Goal: Task Accomplishment & Management: Manage account settings

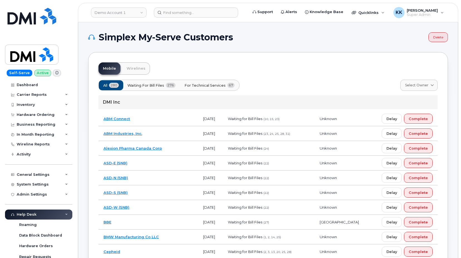
click at [209, 85] on span "For Technical Services" at bounding box center [204, 85] width 41 height 5
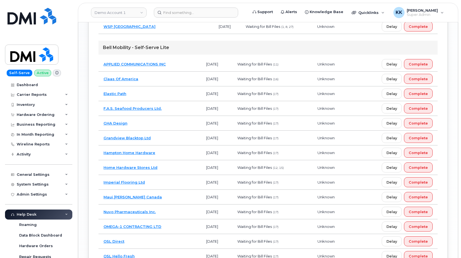
scroll to position [1005, 0]
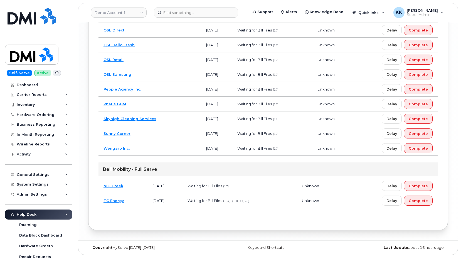
click at [140, 185] on td "NIG Creek" at bounding box center [122, 185] width 49 height 15
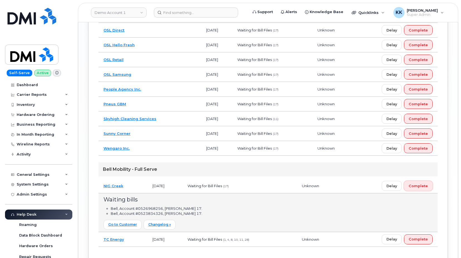
click at [420, 187] on span "Complete" at bounding box center [417, 185] width 19 height 5
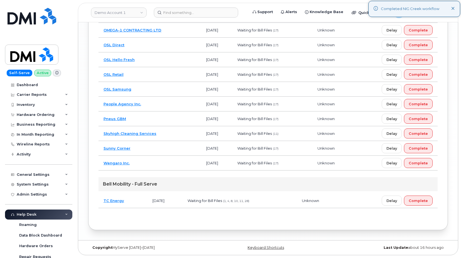
click at [154, 163] on td "Wengaro Inc." at bounding box center [149, 162] width 103 height 15
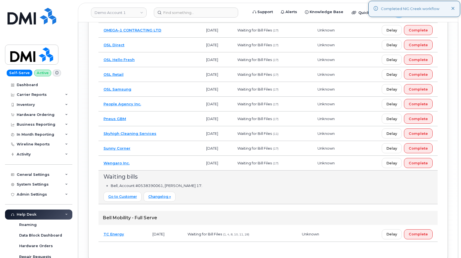
click at [152, 148] on td "Sunny Corner" at bounding box center [149, 148] width 103 height 15
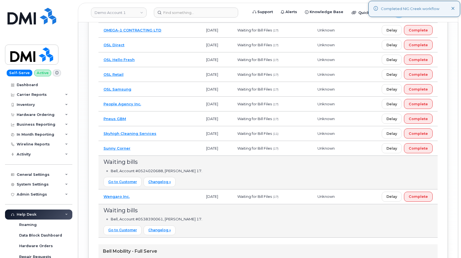
click at [150, 119] on td "Pneus GBM" at bounding box center [149, 118] width 103 height 15
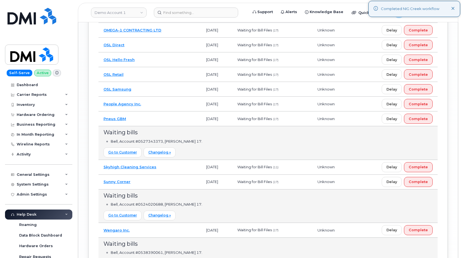
click at [149, 103] on td "People Agency Inc." at bounding box center [149, 103] width 103 height 15
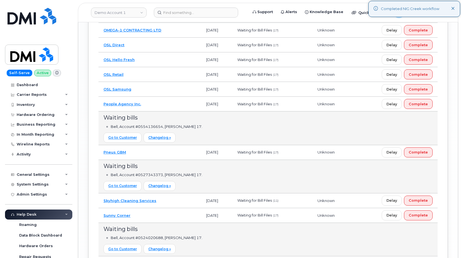
click at [147, 90] on td "OSL Samsung" at bounding box center [149, 89] width 103 height 15
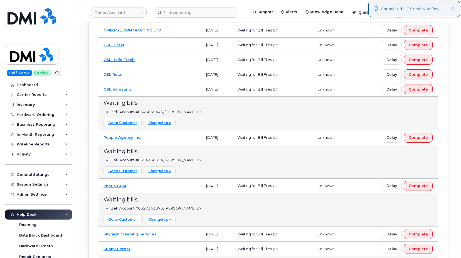
click at [144, 71] on td "OSL Retail" at bounding box center [149, 74] width 103 height 15
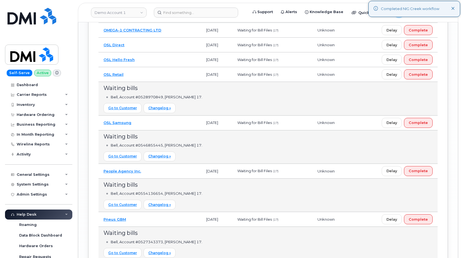
click at [145, 60] on td "OSL Hello Fresh" at bounding box center [149, 59] width 103 height 15
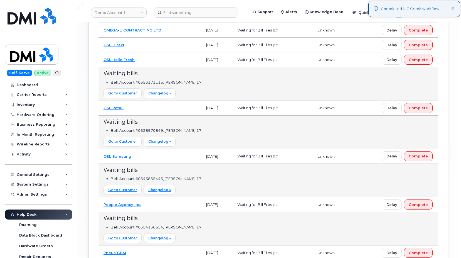
click at [144, 48] on td "OSL Direct" at bounding box center [149, 45] width 103 height 15
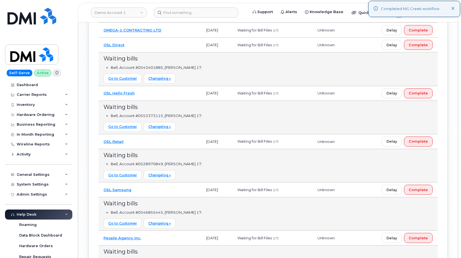
click at [172, 34] on td "OMEGA-1 CONTRACTING LTD" at bounding box center [149, 30] width 103 height 15
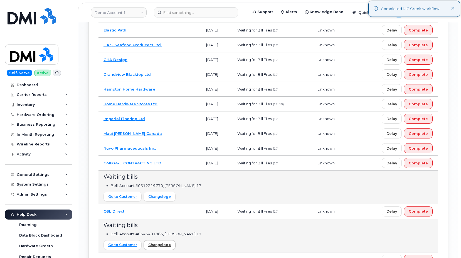
scroll to position [848, 0]
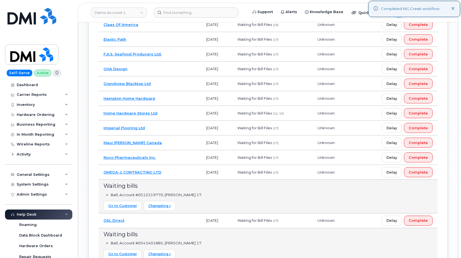
click at [165, 157] on td "Nuvo Pharmaceuticals Inc." at bounding box center [149, 157] width 103 height 15
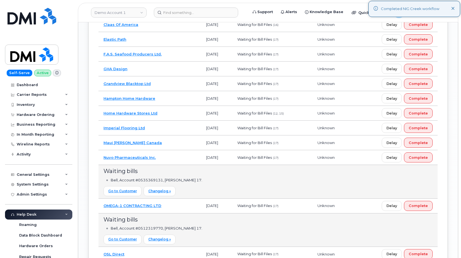
click at [147, 142] on td "Maui Jim Canada" at bounding box center [149, 142] width 103 height 15
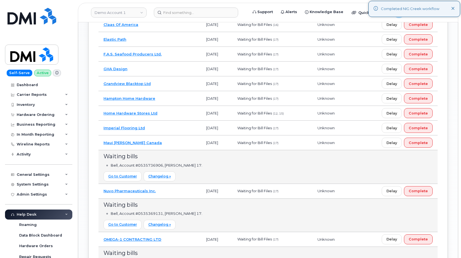
click at [151, 130] on td "Imperial Flooring Ltd" at bounding box center [149, 127] width 103 height 15
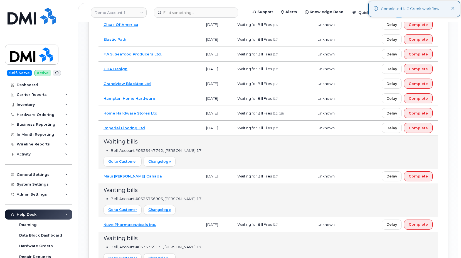
click at [163, 111] on td "Home Hardware Stores Ltd" at bounding box center [149, 113] width 103 height 15
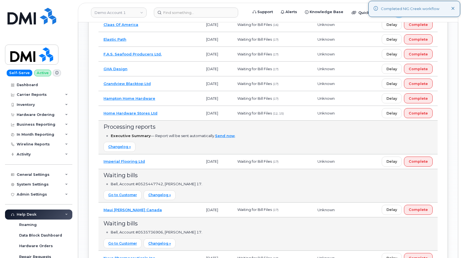
click at [165, 109] on td "Home Hardware Stores Ltd" at bounding box center [149, 113] width 103 height 15
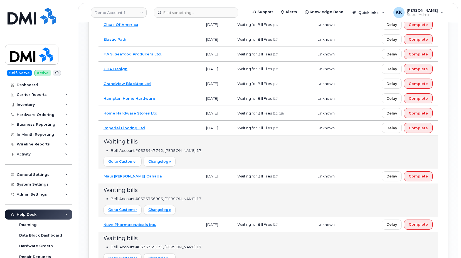
click at [165, 98] on td "Hampton Home Hardware" at bounding box center [149, 98] width 103 height 15
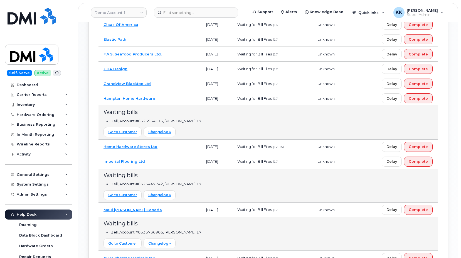
click at [155, 82] on td "Grandview Blacktop Ltd" at bounding box center [149, 83] width 103 height 15
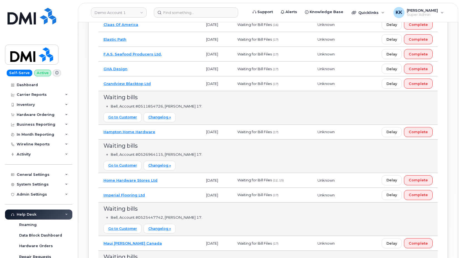
click at [152, 68] on td "GHA Design" at bounding box center [149, 68] width 103 height 15
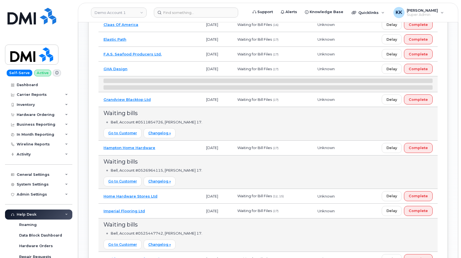
click at [169, 53] on td "F.A.S. Seafood Producers Ltd." at bounding box center [149, 54] width 103 height 15
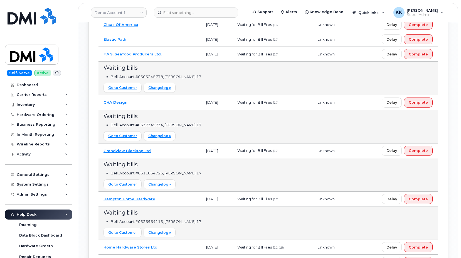
click at [165, 39] on td "Elastic Path" at bounding box center [149, 39] width 103 height 15
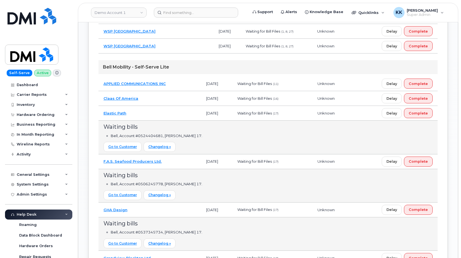
scroll to position [763, 0]
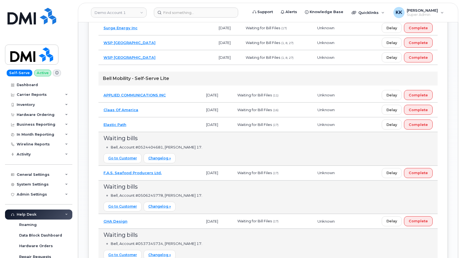
click at [157, 107] on td "Claas Of America" at bounding box center [149, 109] width 103 height 15
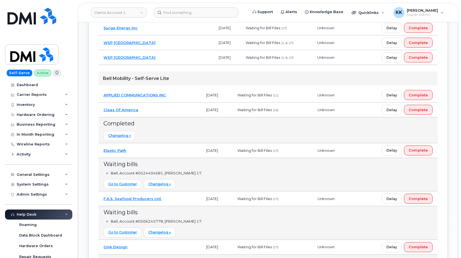
click at [157, 108] on td "Claas Of America" at bounding box center [149, 109] width 103 height 15
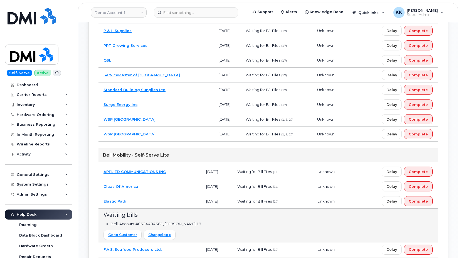
scroll to position [650, 0]
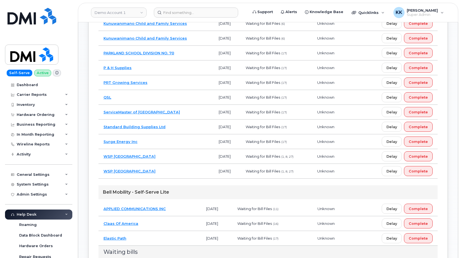
click at [142, 141] on td "Surge Energy Inc" at bounding box center [155, 141] width 115 height 15
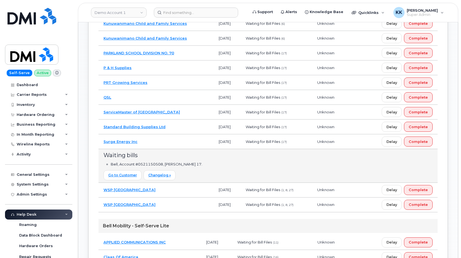
click at [182, 125] on td "Standard Building Supplies Ltd" at bounding box center [155, 126] width 115 height 15
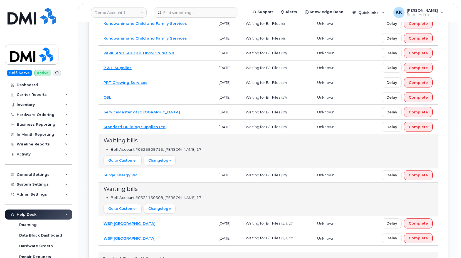
click at [168, 116] on td "ServiceMaster of Edmonton" at bounding box center [155, 112] width 115 height 15
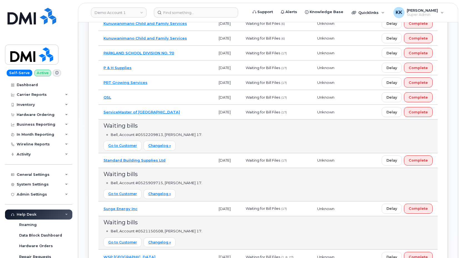
drag, startPoint x: 148, startPoint y: 99, endPoint x: 164, endPoint y: 93, distance: 16.7
click at [148, 99] on td "QSL" at bounding box center [155, 97] width 115 height 15
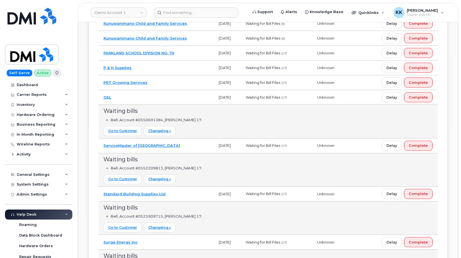
click at [165, 81] on td "PRT Growing Services" at bounding box center [155, 82] width 115 height 15
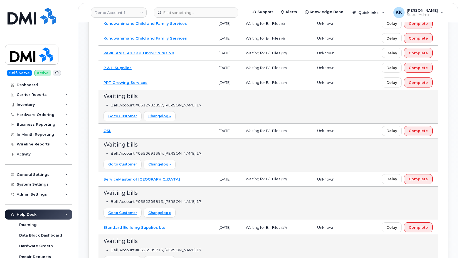
click at [160, 69] on td "P & H Supplies" at bounding box center [155, 67] width 115 height 15
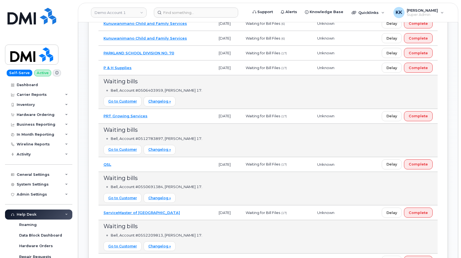
click at [192, 54] on td "PARKLAND SCHOOL DIVISION NO. 70" at bounding box center [155, 53] width 115 height 15
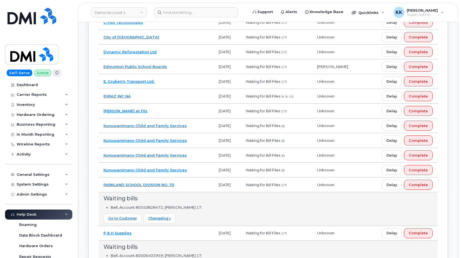
scroll to position [508, 0]
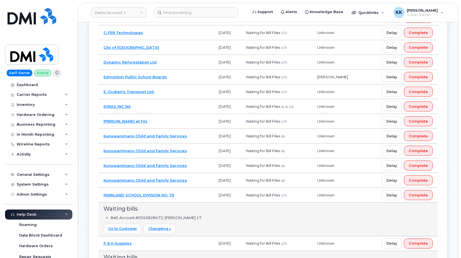
click at [153, 118] on td "[PERSON_NAME] et Fils" at bounding box center [155, 121] width 115 height 15
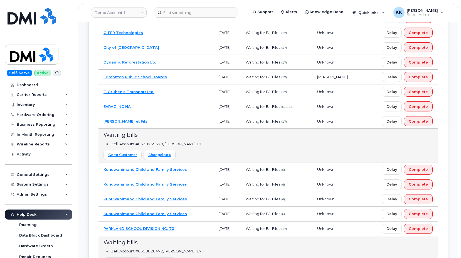
click at [152, 108] on td "EVRAZ INC NA" at bounding box center [155, 106] width 115 height 15
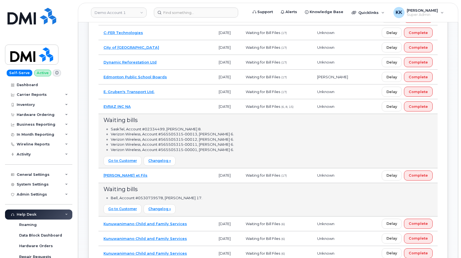
click at [152, 108] on td "EVRAZ INC NA" at bounding box center [155, 106] width 115 height 15
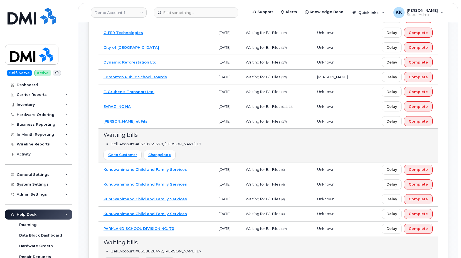
click at [167, 89] on td "E. Gruben's Transport Ltd." at bounding box center [155, 91] width 115 height 15
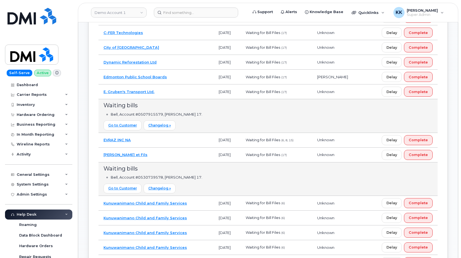
click at [148, 142] on td "EVRAZ INC NA" at bounding box center [155, 140] width 115 height 15
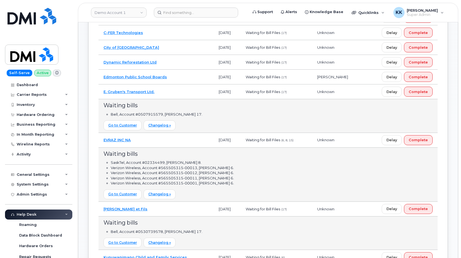
click at [148, 142] on td "EVRAZ INC NA" at bounding box center [155, 140] width 115 height 15
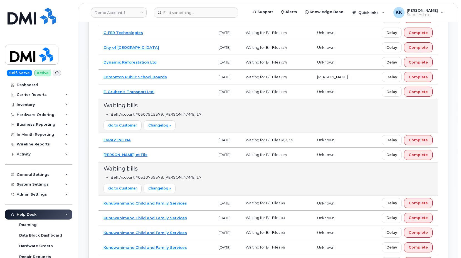
click at [177, 77] on td "Edmonton Public School Boards" at bounding box center [155, 77] width 115 height 15
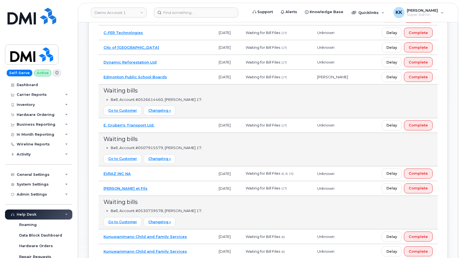
click at [162, 61] on td "Dynamic Reforestation Ltd" at bounding box center [155, 62] width 115 height 15
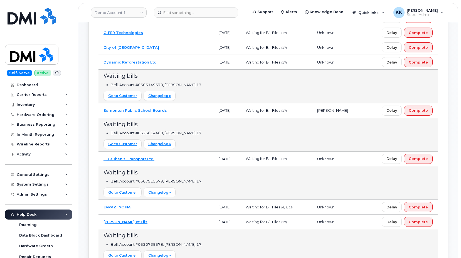
click at [160, 46] on td "City of Maple Ridge" at bounding box center [155, 47] width 115 height 15
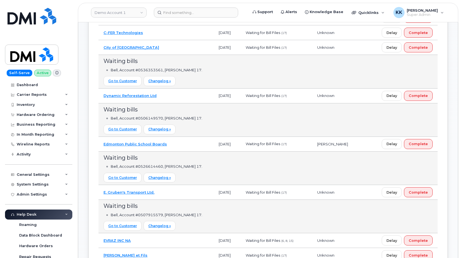
click at [159, 32] on td "C-FER Technologies" at bounding box center [155, 32] width 115 height 15
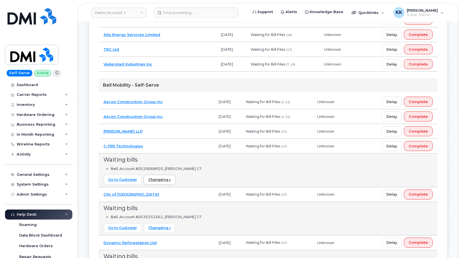
scroll to position [395, 0]
click at [163, 128] on td "Blaney McMurtry LLP" at bounding box center [155, 131] width 115 height 15
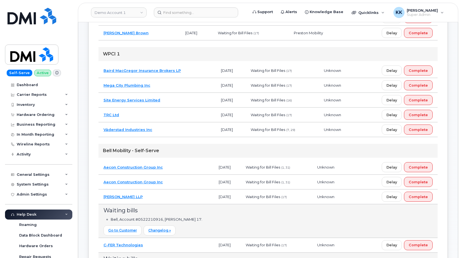
scroll to position [310, 0]
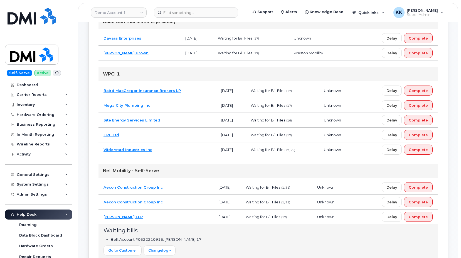
click at [148, 137] on td "TRC Ltd" at bounding box center [156, 134] width 117 height 15
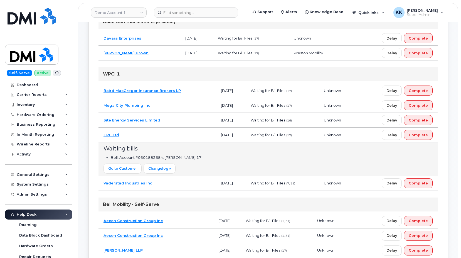
click at [169, 118] on td "Site Energy Services Limited" at bounding box center [156, 120] width 117 height 15
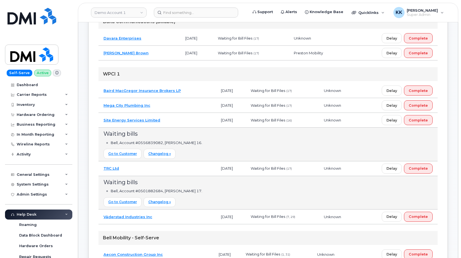
click at [168, 105] on td "Mega City Plumbing Inc" at bounding box center [156, 105] width 117 height 15
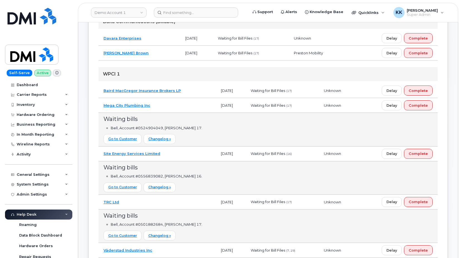
click at [190, 90] on td "Baird MacGregor Insurance Brokers LP" at bounding box center [156, 90] width 117 height 15
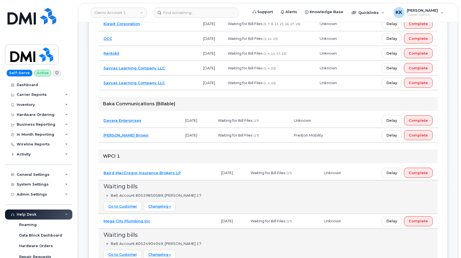
scroll to position [224, 0]
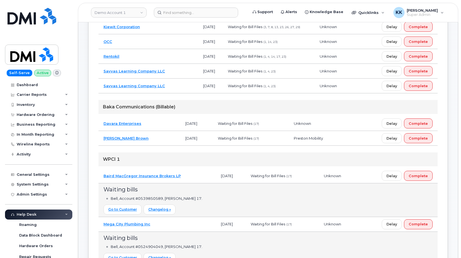
click at [143, 137] on td "Odlum Brown" at bounding box center [139, 138] width 82 height 15
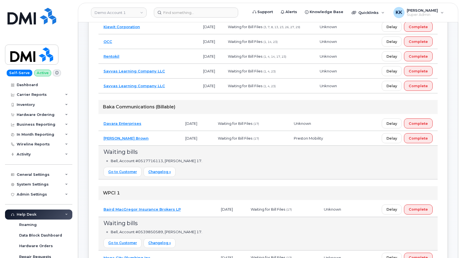
click at [157, 120] on td "Davara Enterprises" at bounding box center [139, 123] width 82 height 15
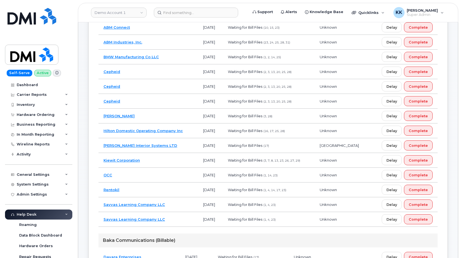
scroll to position [83, 0]
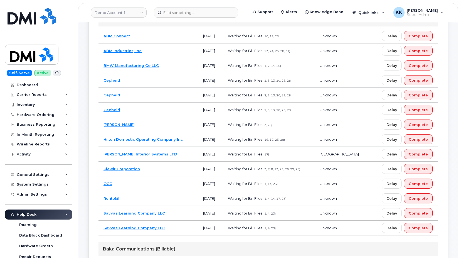
click at [169, 153] on td "Kerr Interior Systems LTD" at bounding box center [148, 154] width 100 height 15
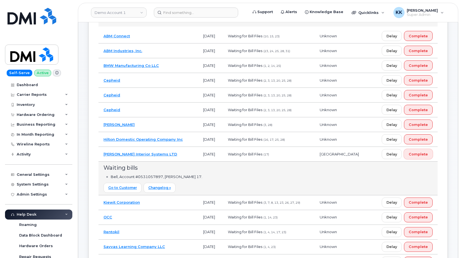
click at [414, 154] on span "Complete" at bounding box center [417, 153] width 19 height 5
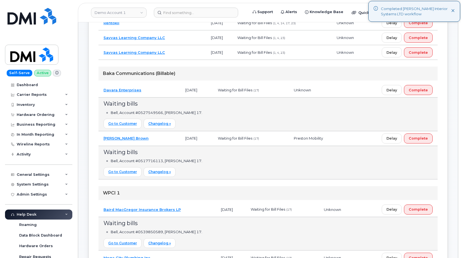
scroll to position [255, 0]
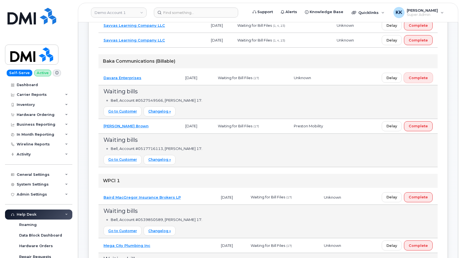
click at [414, 77] on span "Complete" at bounding box center [417, 77] width 19 height 5
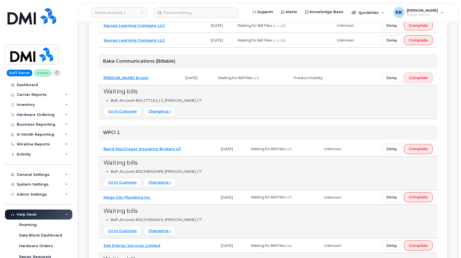
click at [426, 78] on span "Complete" at bounding box center [417, 77] width 19 height 5
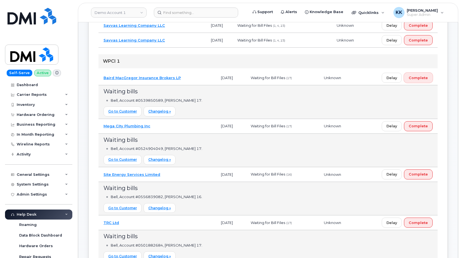
click at [421, 76] on span "Complete" at bounding box center [417, 77] width 19 height 5
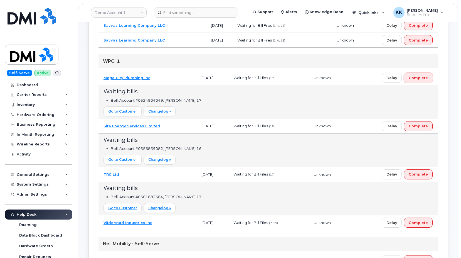
click at [423, 76] on span "Complete" at bounding box center [417, 77] width 19 height 5
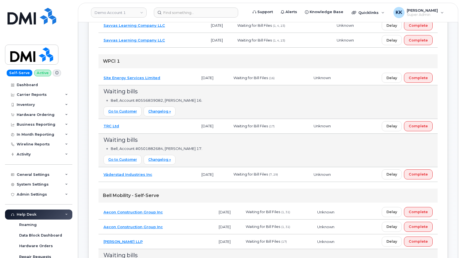
click at [170, 78] on td "Site Energy Services Limited" at bounding box center [147, 77] width 98 height 15
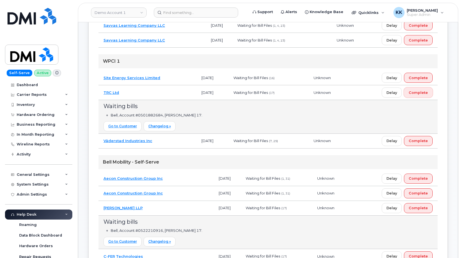
click at [426, 89] on button "Complete" at bounding box center [418, 92] width 29 height 10
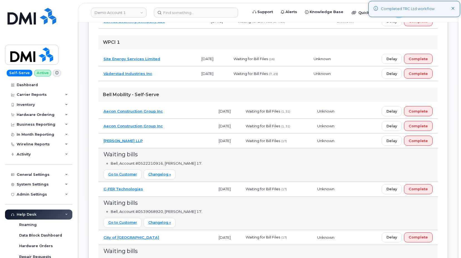
scroll to position [284, 0]
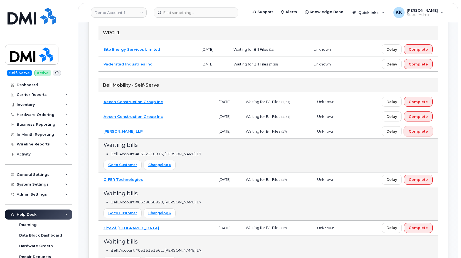
click at [414, 133] on span "Complete" at bounding box center [417, 130] width 19 height 5
click at [418, 130] on span "Complete" at bounding box center [417, 130] width 19 height 5
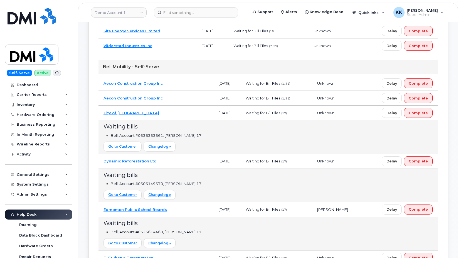
scroll to position [312, 0]
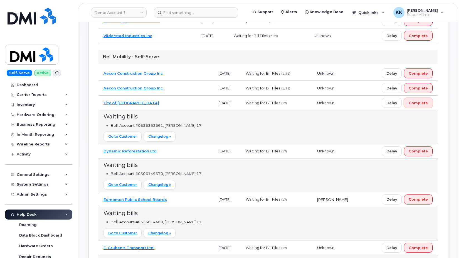
drag, startPoint x: 414, startPoint y: 100, endPoint x: 250, endPoint y: 140, distance: 168.8
click at [415, 101] on span "Complete" at bounding box center [417, 102] width 19 height 5
click at [424, 104] on span "Complete" at bounding box center [417, 102] width 19 height 5
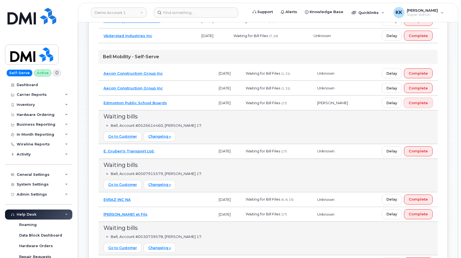
click at [420, 103] on span "Complete" at bounding box center [417, 102] width 19 height 5
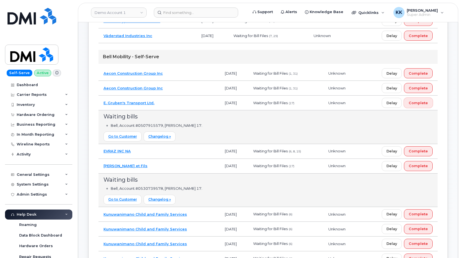
click at [419, 105] on span "Complete" at bounding box center [417, 102] width 19 height 5
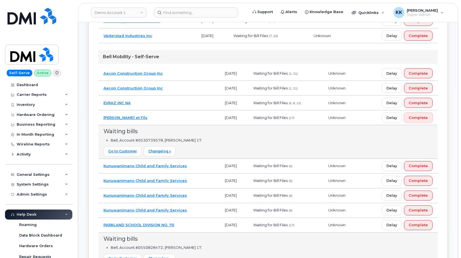
click at [422, 121] on button "Complete" at bounding box center [418, 117] width 29 height 10
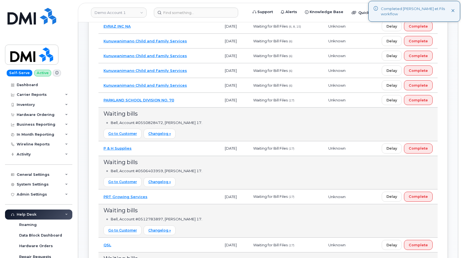
scroll to position [397, 0]
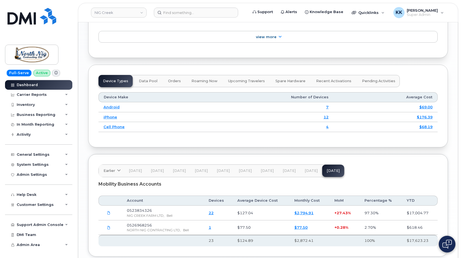
scroll to position [660, 0]
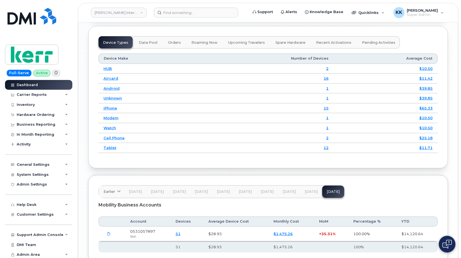
scroll to position [705, 0]
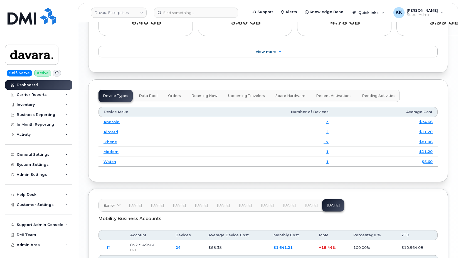
scroll to position [705, 0]
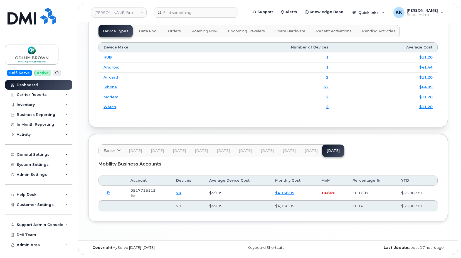
scroll to position [715, 0]
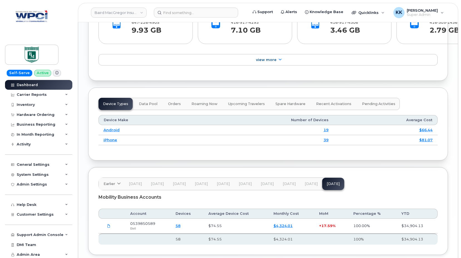
scroll to position [636, 0]
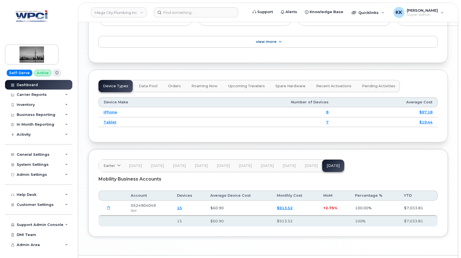
scroll to position [636, 0]
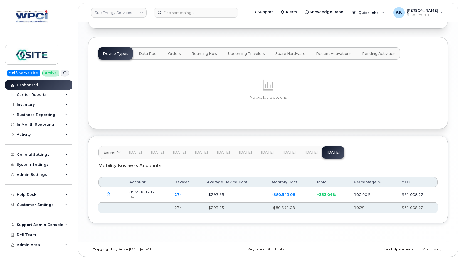
scroll to position [657, 0]
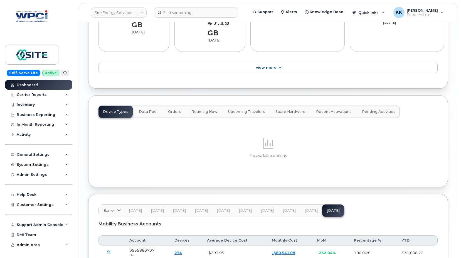
click at [311, 208] on span "[DATE]" at bounding box center [310, 210] width 13 height 4
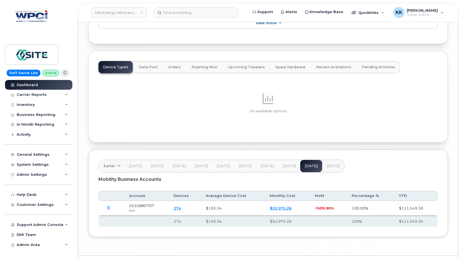
scroll to position [707, 0]
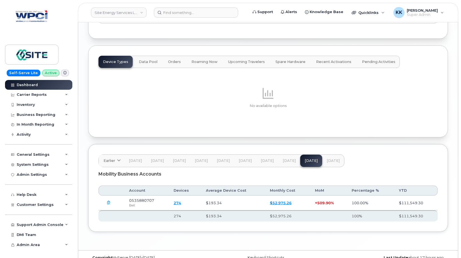
click at [331, 154] on button "Aug 25" at bounding box center [333, 160] width 22 height 12
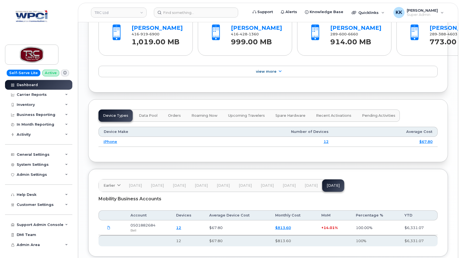
scroll to position [628, 0]
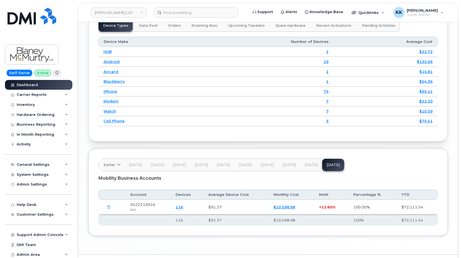
scroll to position [735, 0]
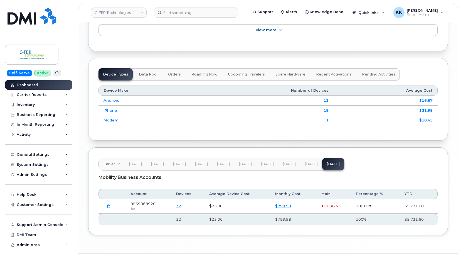
scroll to position [685, 0]
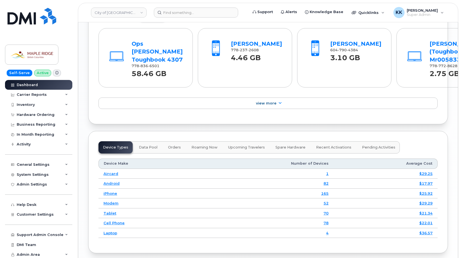
scroll to position [701, 0]
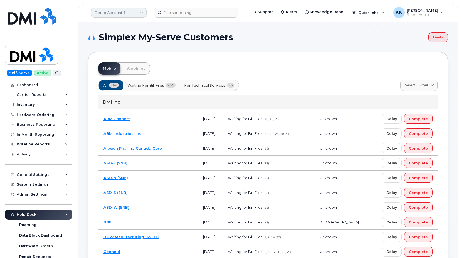
click at [127, 16] on link "Demo Account 1" at bounding box center [119, 13] width 56 height 10
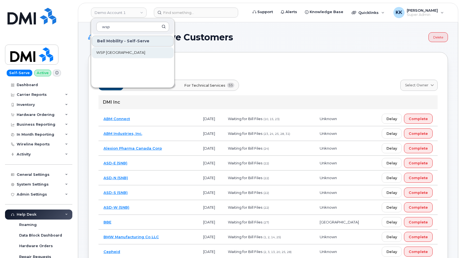
type input "wsp"
click at [110, 53] on span "WSP Canada" at bounding box center [120, 53] width 49 height 6
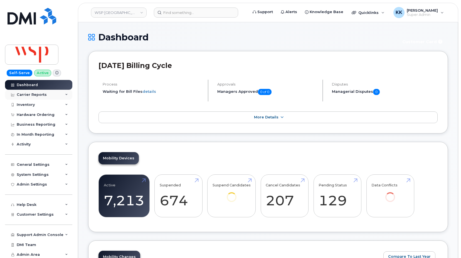
click at [24, 96] on div "Carrier Reports" at bounding box center [32, 94] width 30 height 4
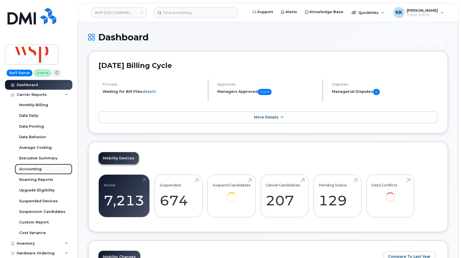
click at [30, 168] on div "Accounting" at bounding box center [30, 168] width 23 height 5
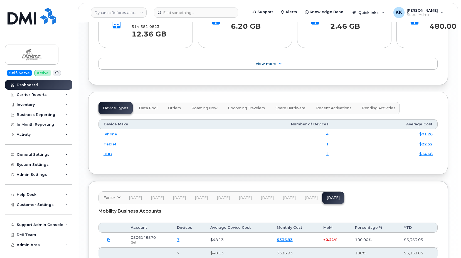
scroll to position [656, 0]
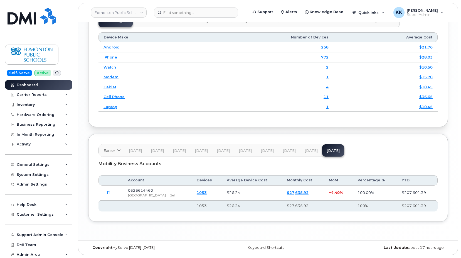
scroll to position [685, 0]
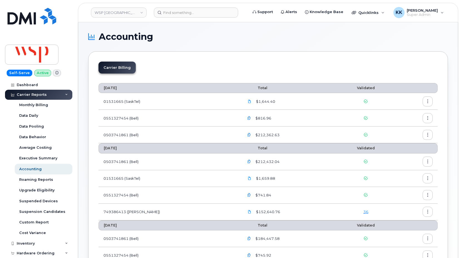
click at [363, 211] on link "36" at bounding box center [365, 211] width 5 height 4
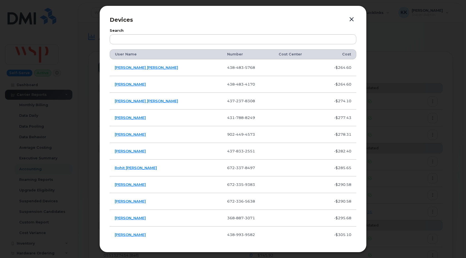
click at [351, 18] on button "button" at bounding box center [351, 20] width 8 height 8
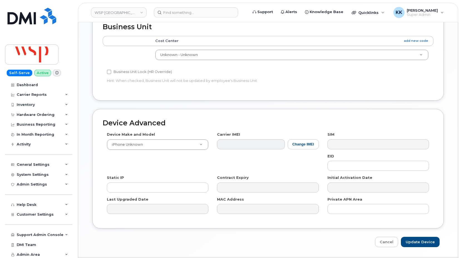
scroll to position [252, 0]
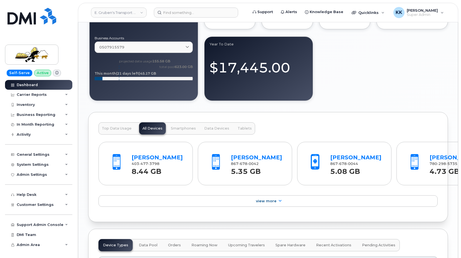
scroll to position [681, 0]
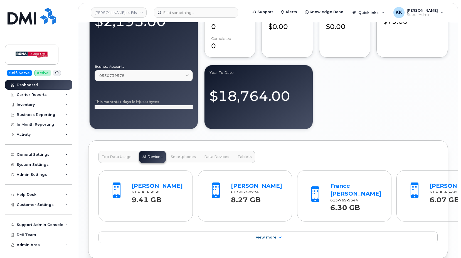
scroll to position [636, 0]
